Goal: Task Accomplishment & Management: Manage account settings

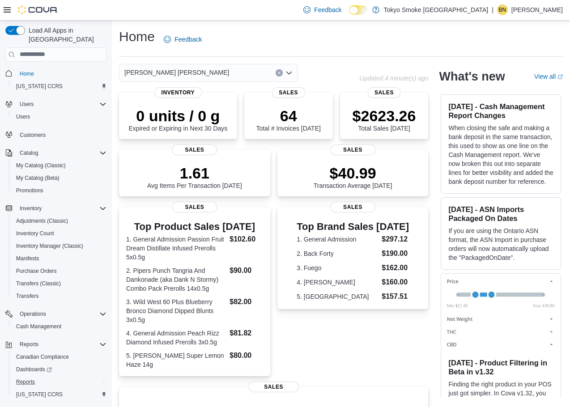
click at [43, 376] on div "Reports" at bounding box center [60, 381] width 94 height 11
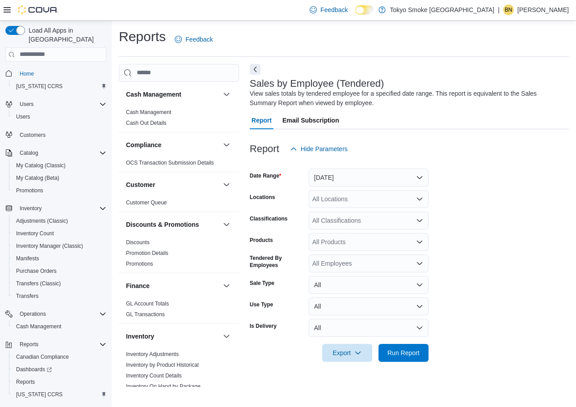
click at [445, 152] on div "Report Hide Parameters" at bounding box center [409, 149] width 319 height 18
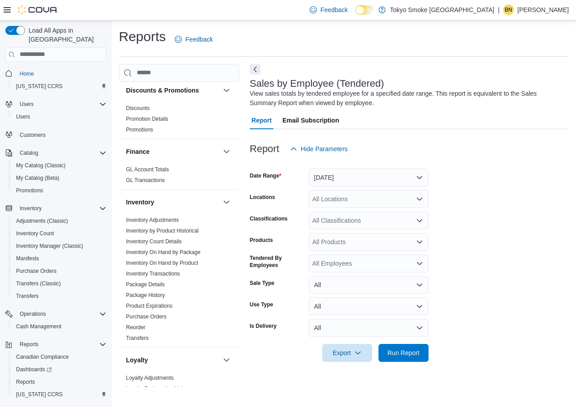
click at [562, 14] on p "[PERSON_NAME]" at bounding box center [543, 9] width 51 height 11
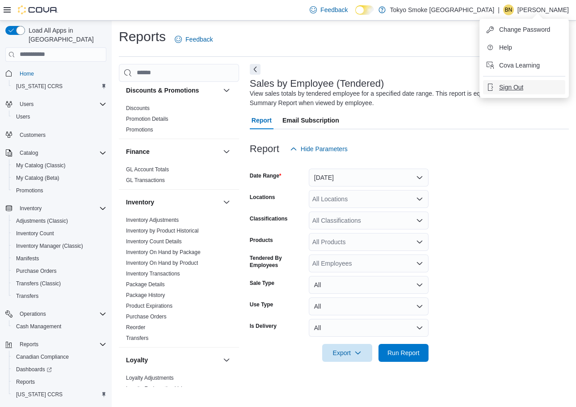
click at [514, 89] on span "Sign Out" at bounding box center [511, 87] width 24 height 9
